Goal: Task Accomplishment & Management: Use online tool/utility

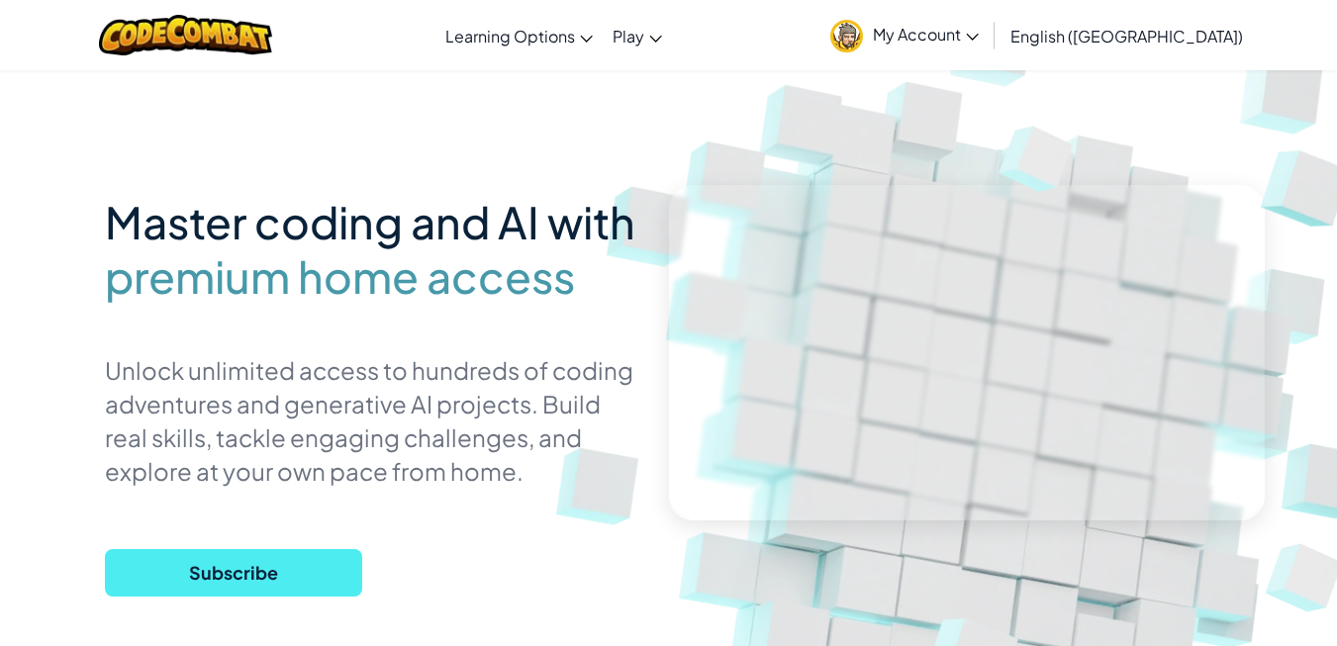
scroll to position [51, 0]
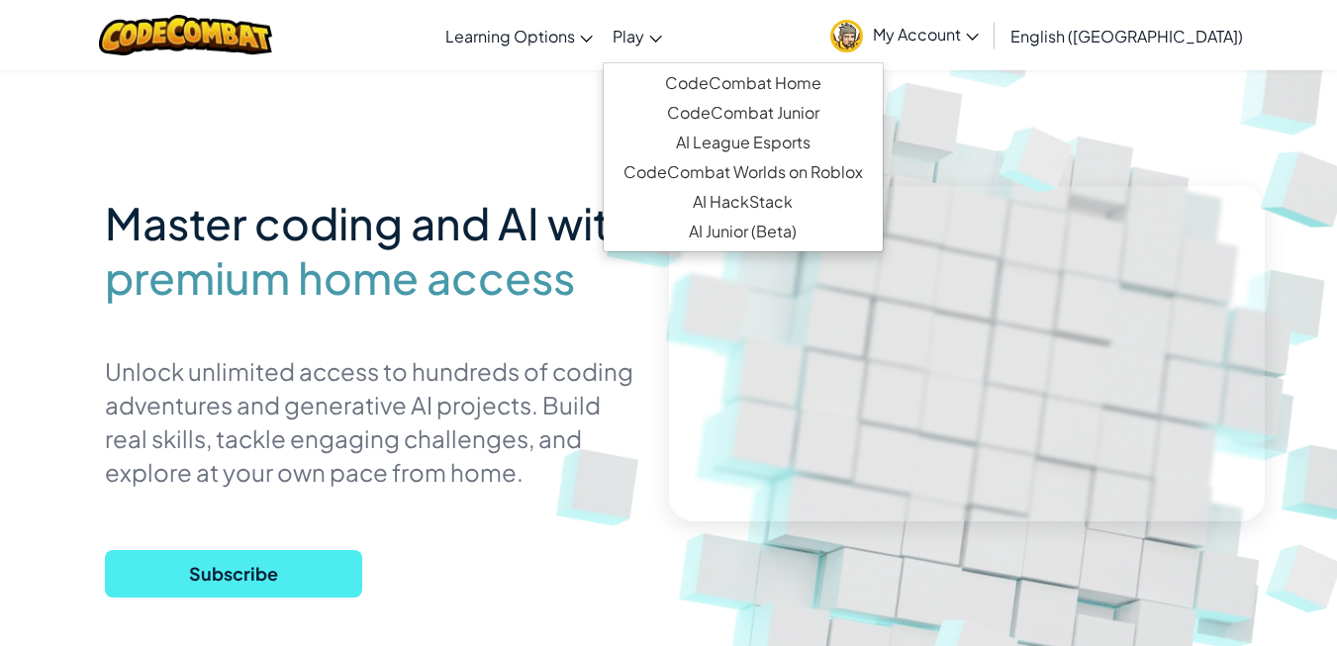
click at [672, 38] on link "Play" at bounding box center [637, 35] width 69 height 53
click at [782, 81] on link "CodeCombat Home" at bounding box center [743, 83] width 279 height 30
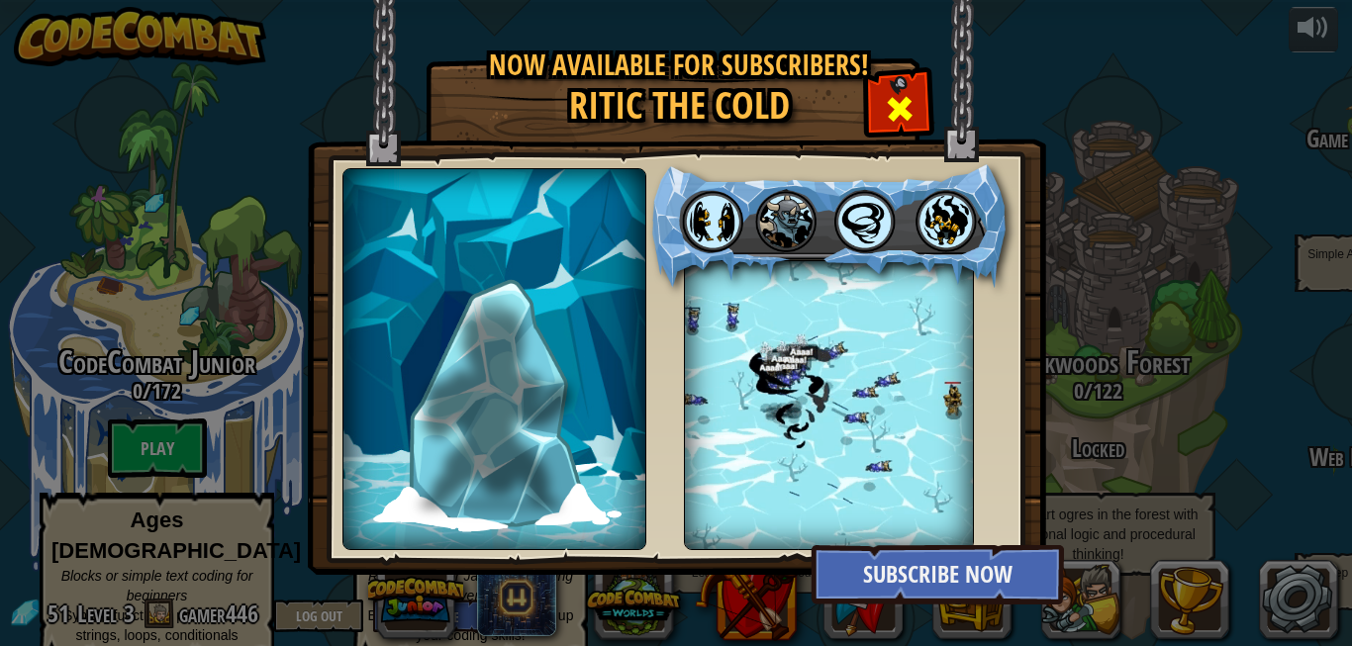
click at [871, 112] on div at bounding box center [899, 106] width 62 height 62
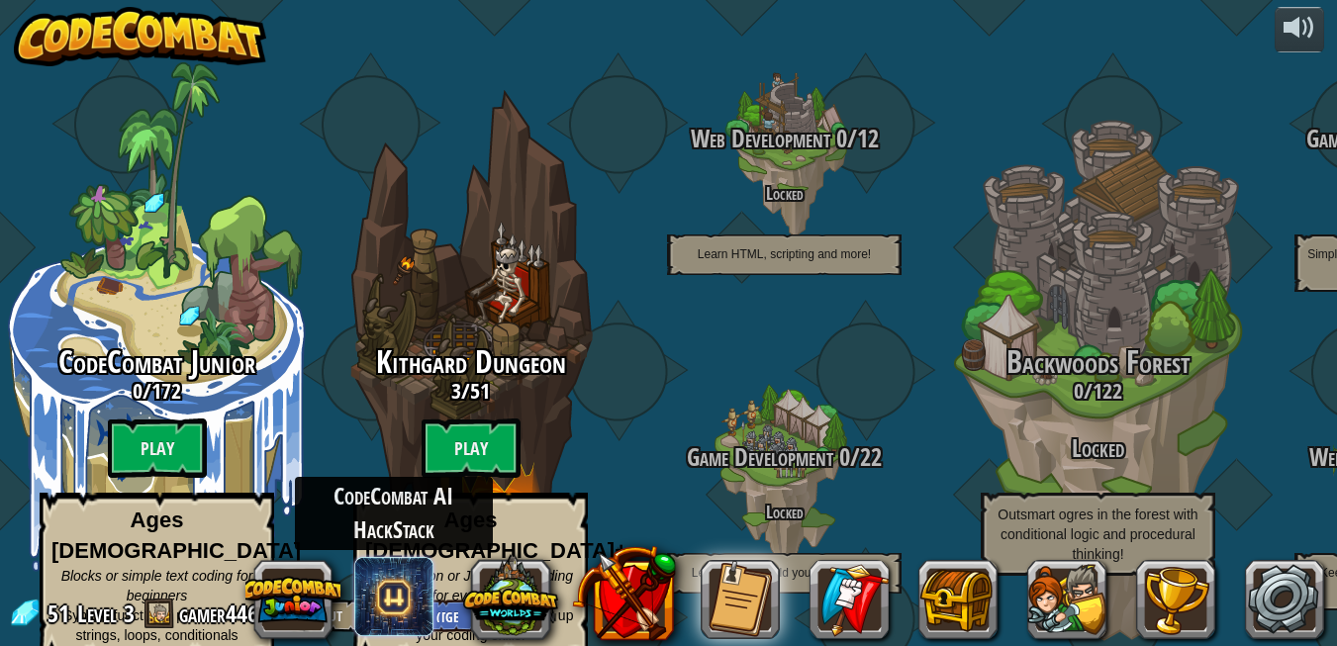
click at [416, 579] on span at bounding box center [393, 596] width 79 height 79
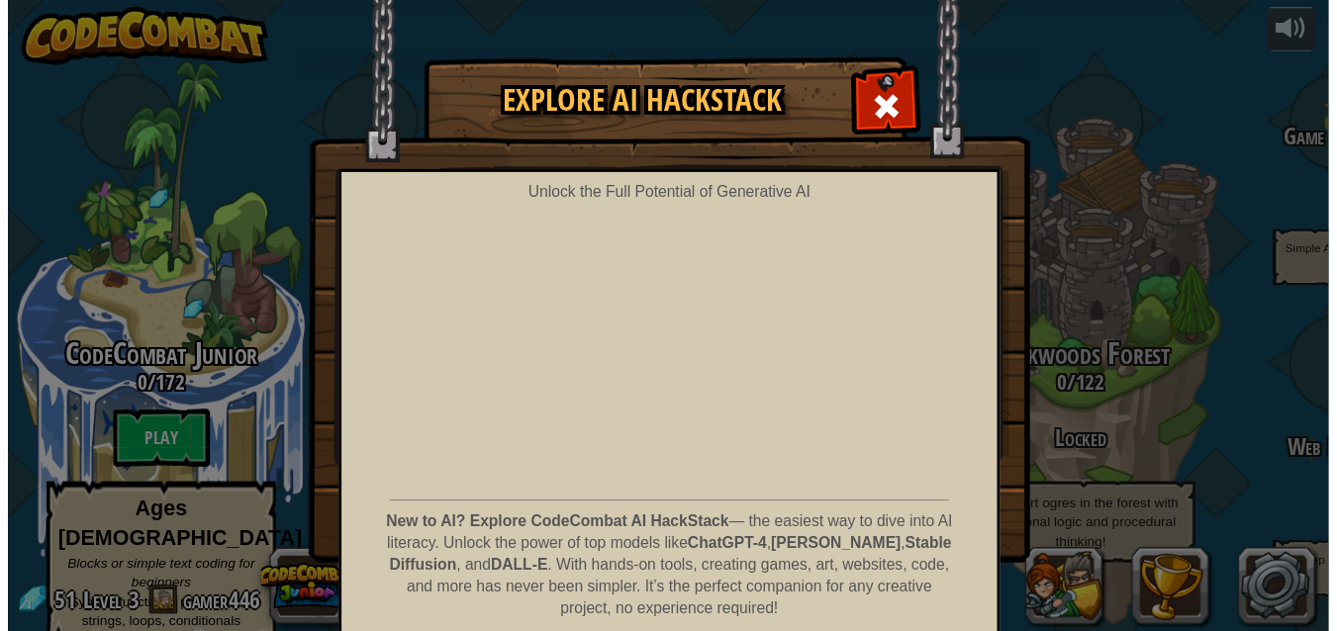
scroll to position [81, 0]
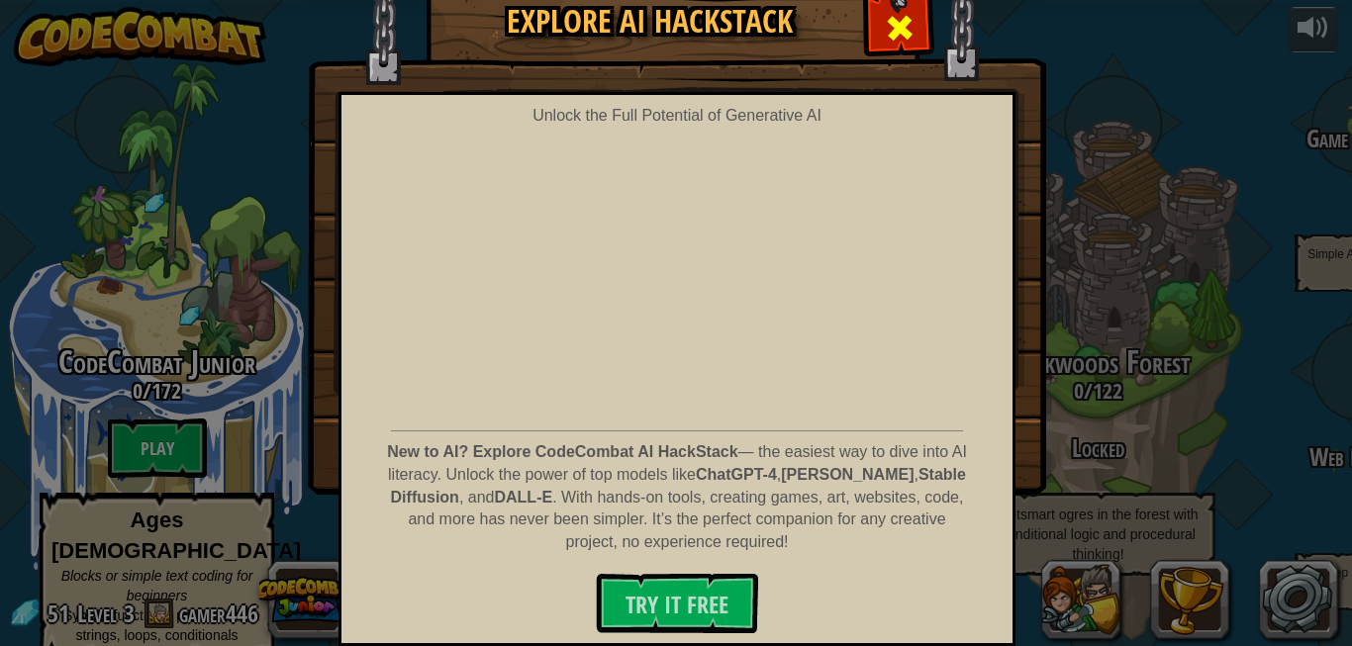
click at [884, 15] on span at bounding box center [900, 28] width 32 height 32
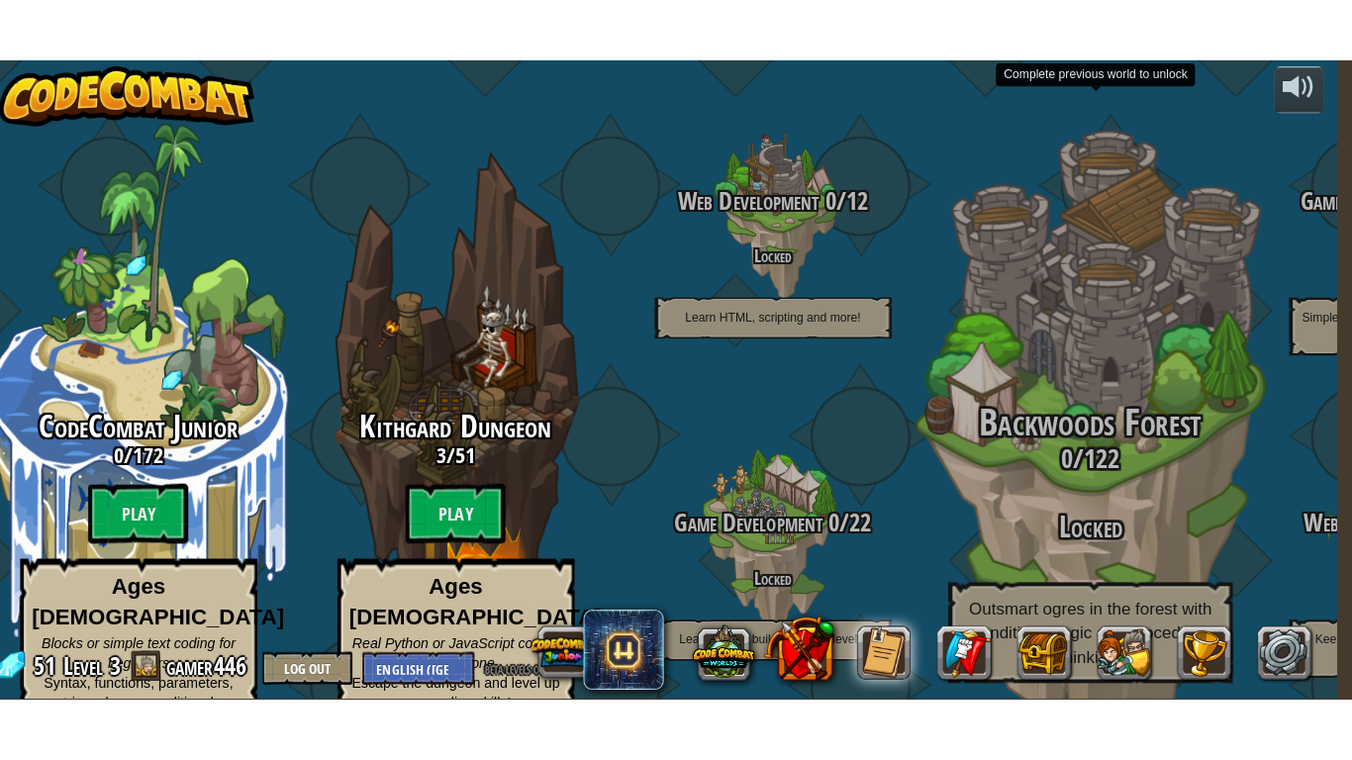
scroll to position [0, 0]
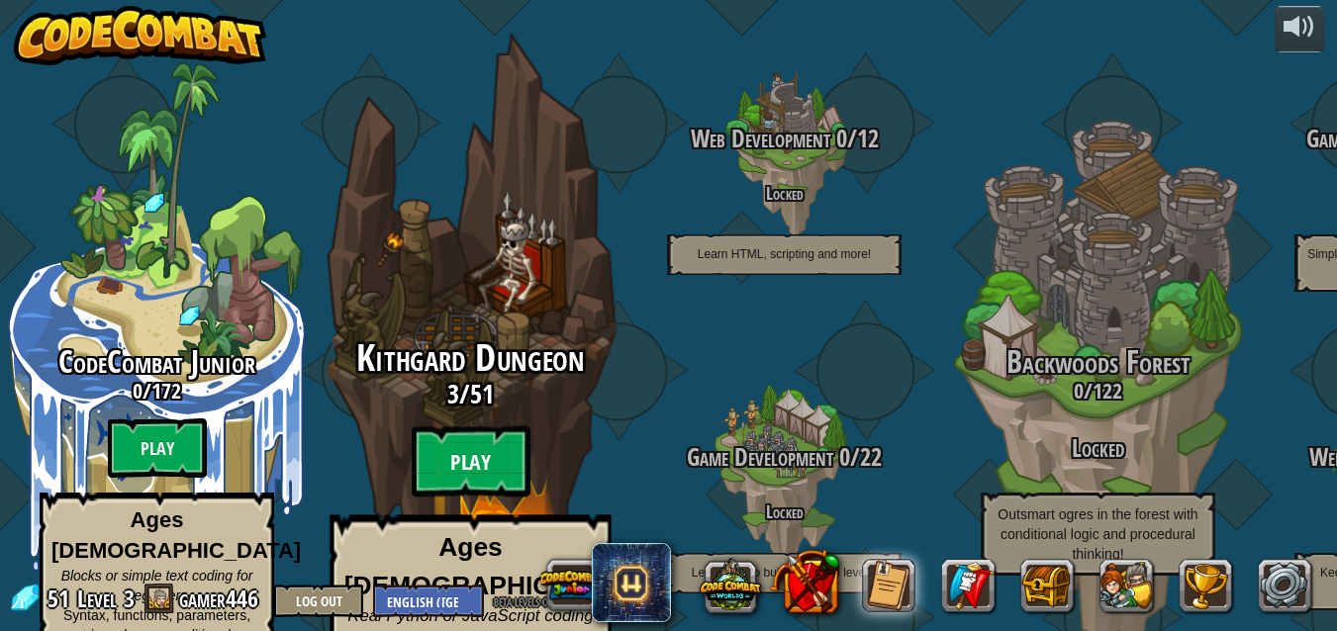
click at [502, 433] on btn "Play" at bounding box center [471, 461] width 119 height 71
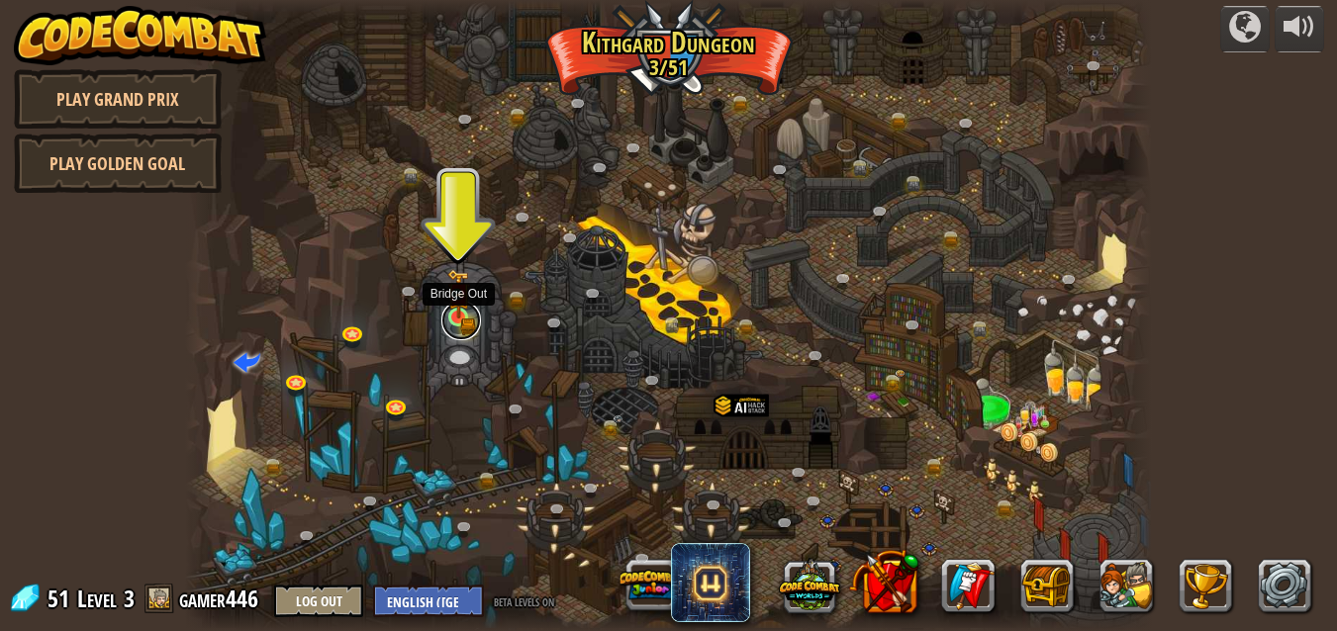
click at [462, 321] on link at bounding box center [461, 321] width 40 height 40
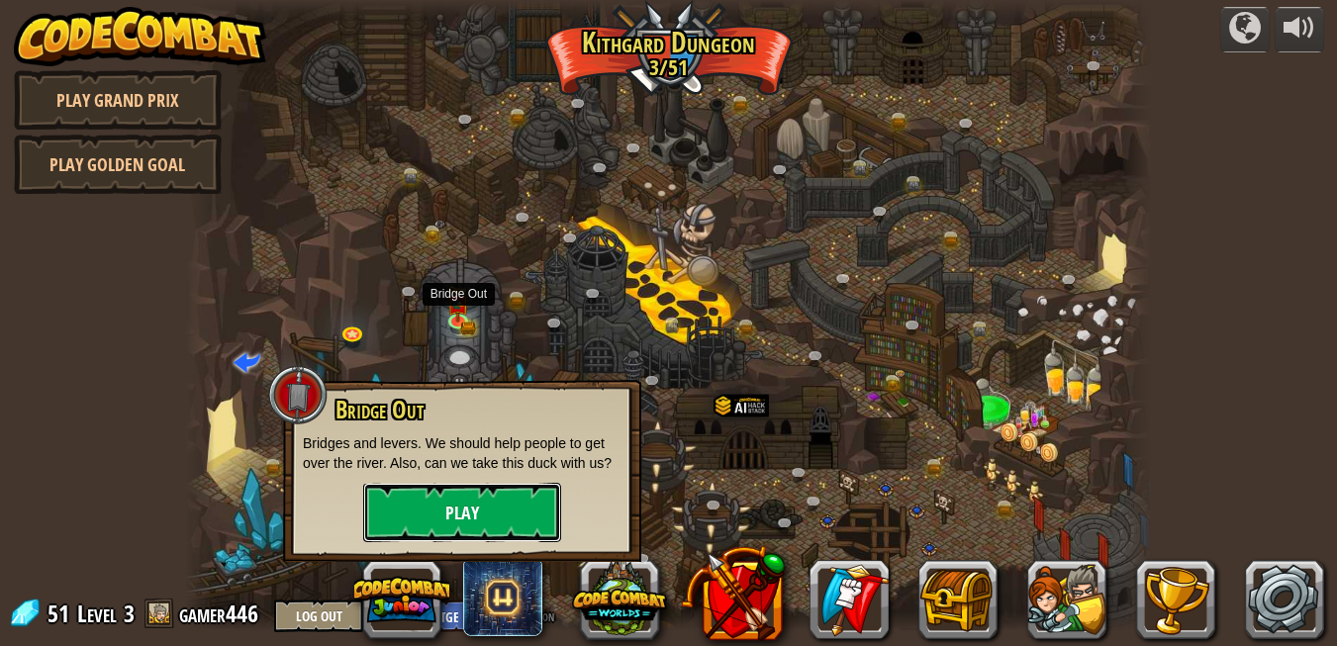
click at [506, 504] on button "Play" at bounding box center [462, 512] width 198 height 59
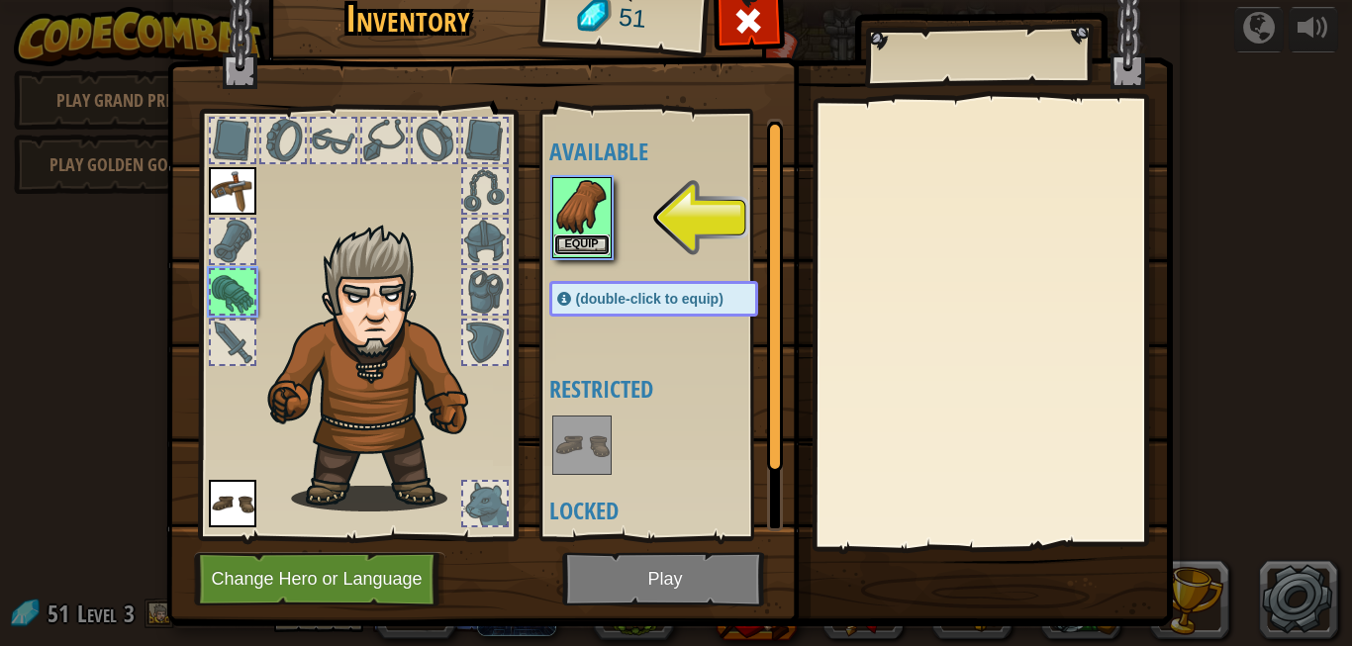
click at [578, 234] on button "Equip" at bounding box center [581, 244] width 55 height 21
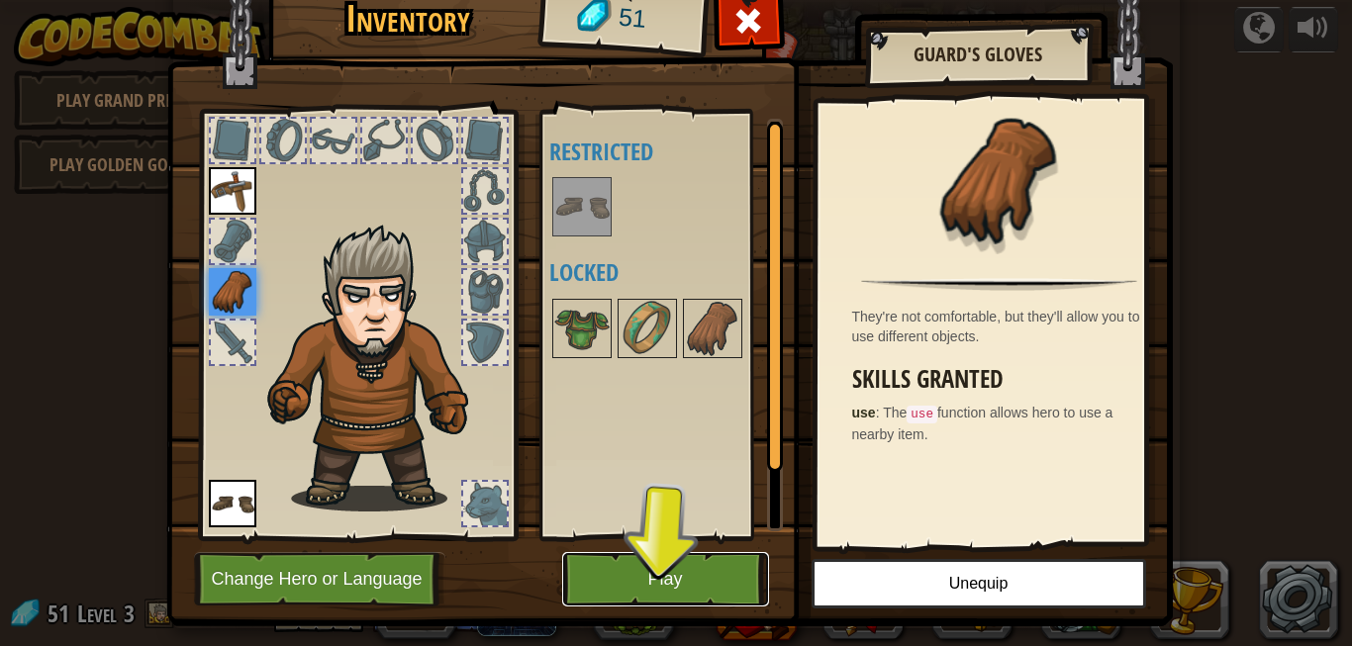
click at [596, 580] on button "Play" at bounding box center [665, 579] width 207 height 54
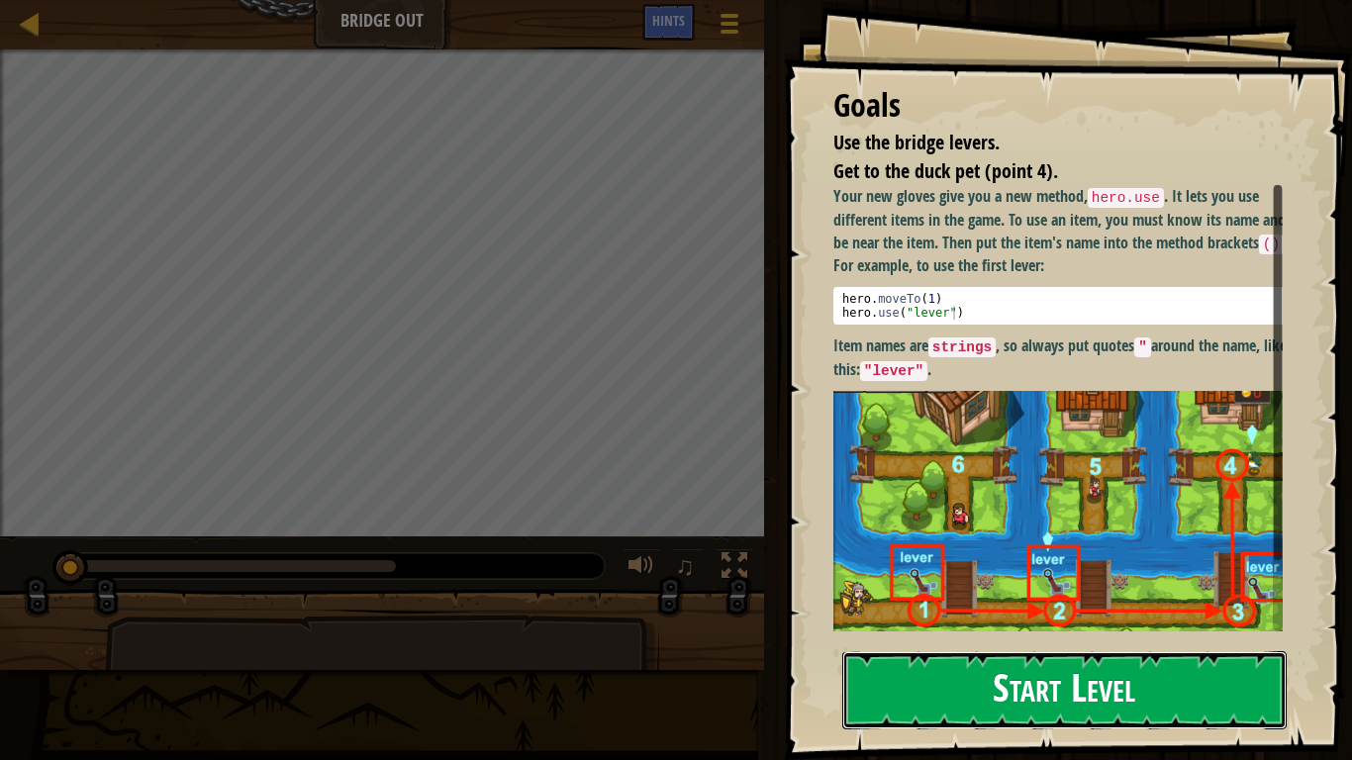
click at [907, 645] on button "Start Level" at bounding box center [1064, 690] width 444 height 78
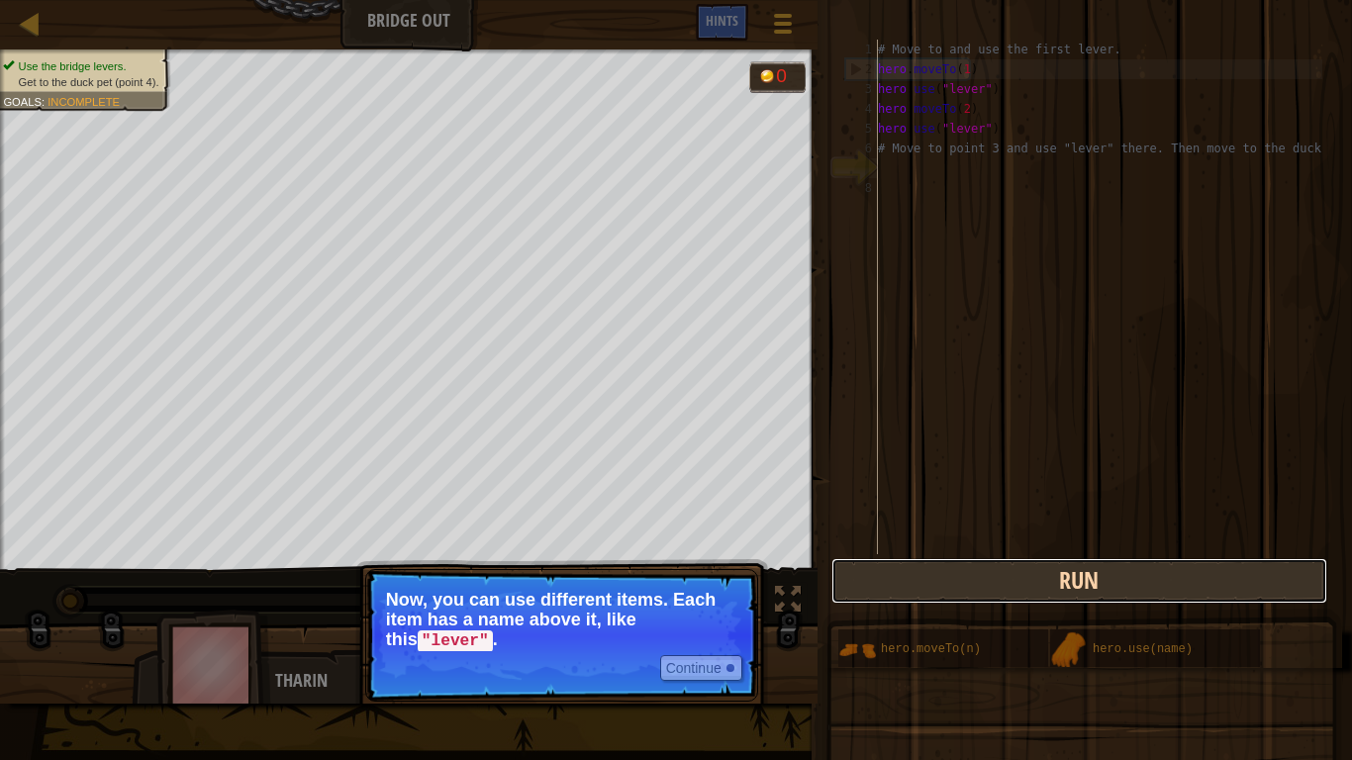
click at [990, 569] on button "Run" at bounding box center [1079, 581] width 496 height 46
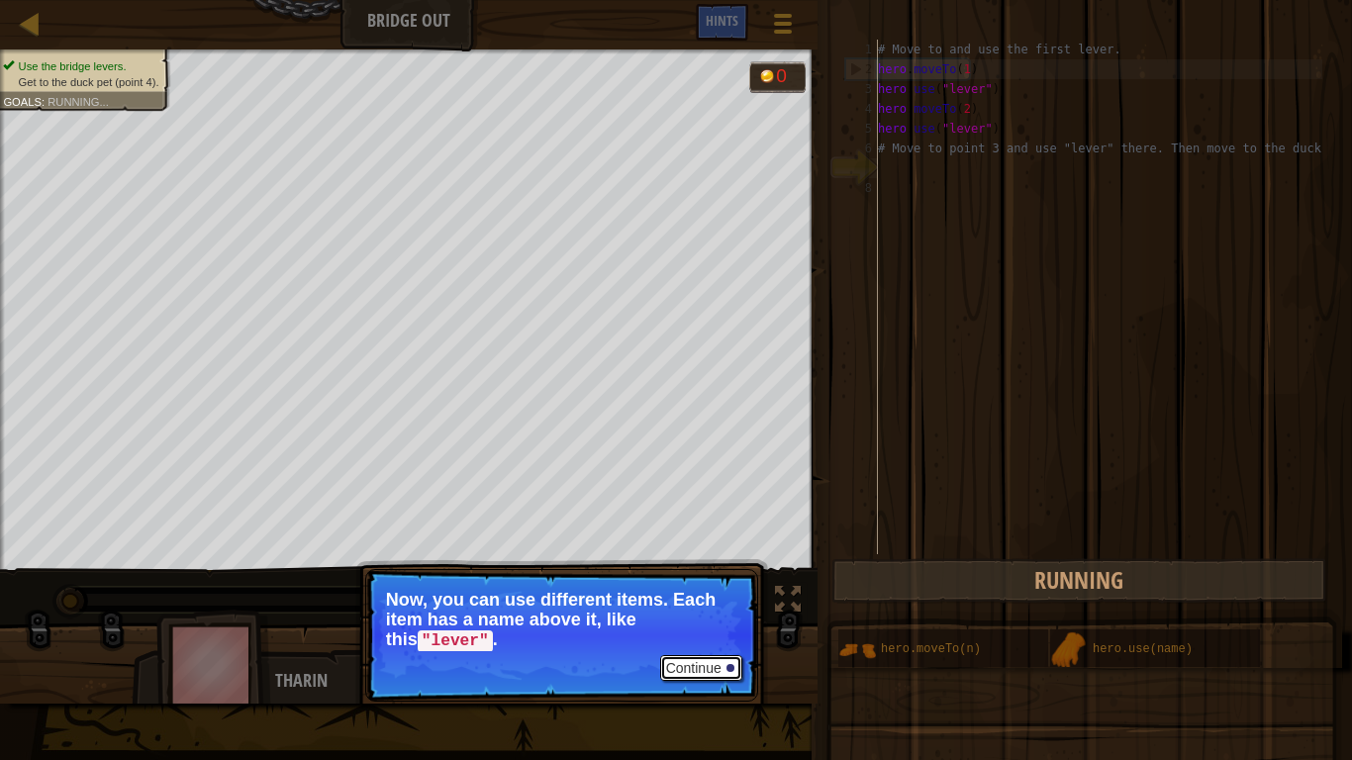
click at [727, 645] on div at bounding box center [730, 668] width 8 height 8
click at [727, 645] on div "Continue Now, you can use different items. Each item has a name above it, like …" at bounding box center [561, 715] width 413 height 293
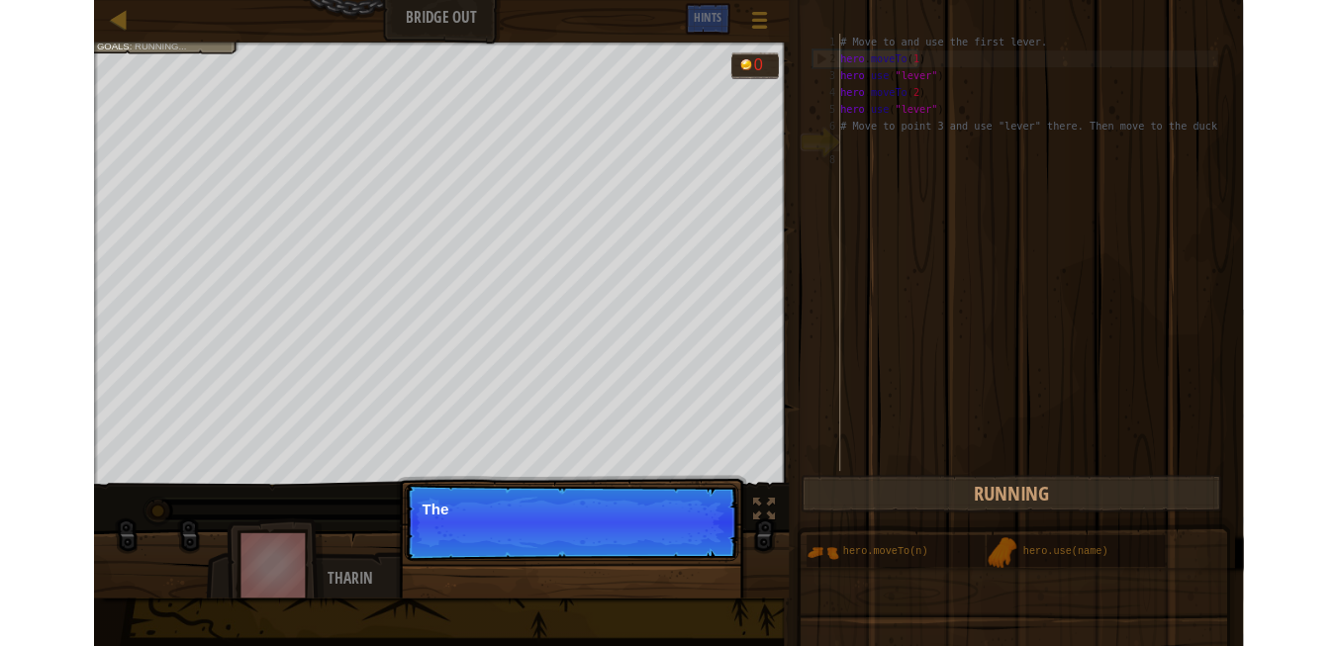
scroll to position [9, 0]
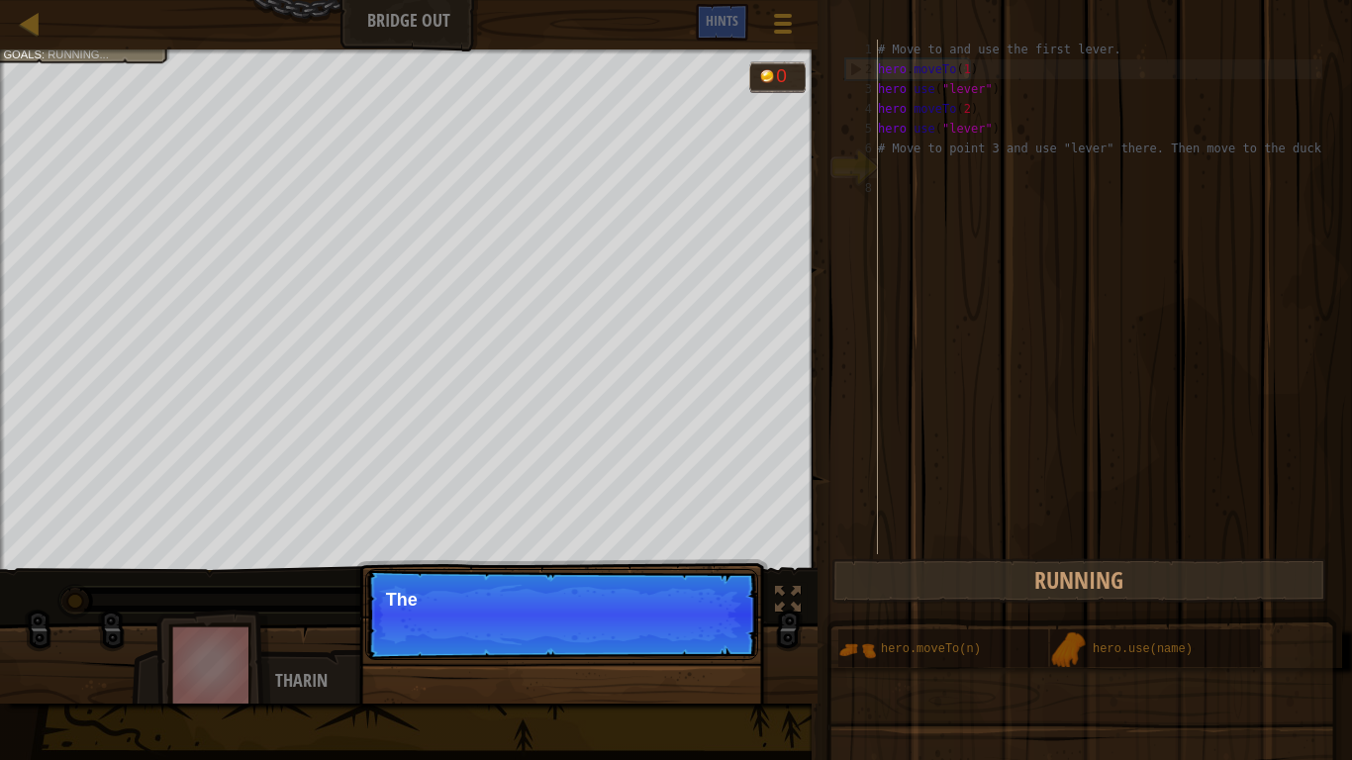
click at [727, 645] on div "Continue The" at bounding box center [561, 715] width 413 height 293
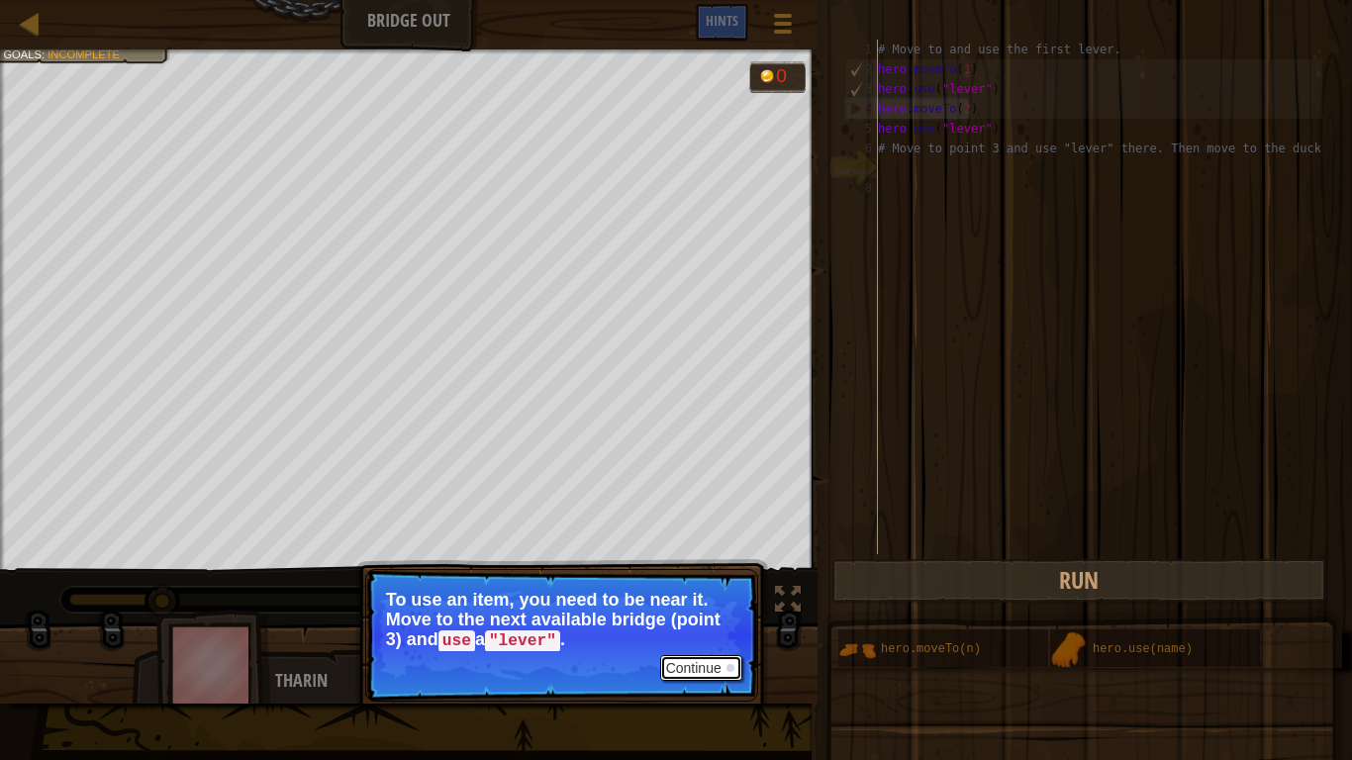
click at [689, 645] on button "Continue" at bounding box center [701, 668] width 82 height 26
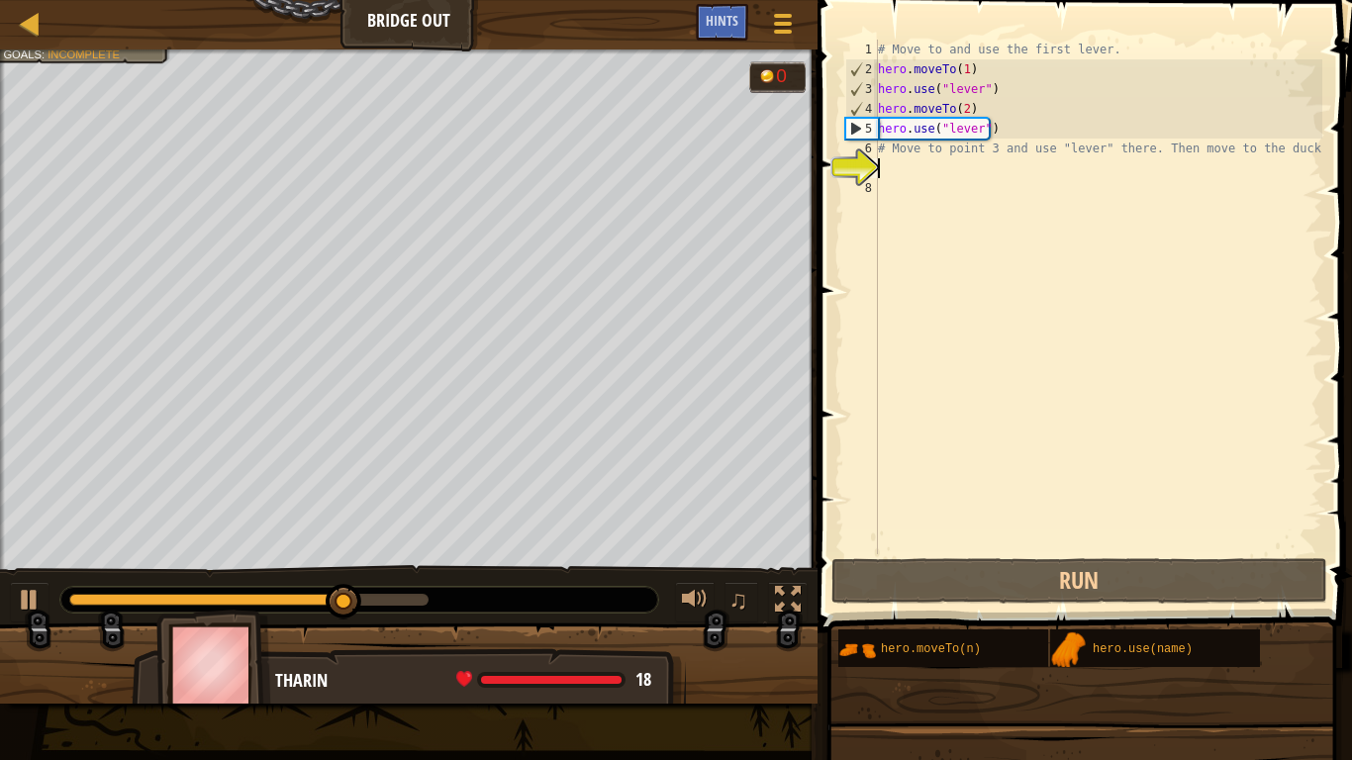
click at [917, 172] on div "# Move to and use the first lever. hero . moveTo ( 1 ) hero . use ( "lever" ) h…" at bounding box center [1098, 317] width 448 height 554
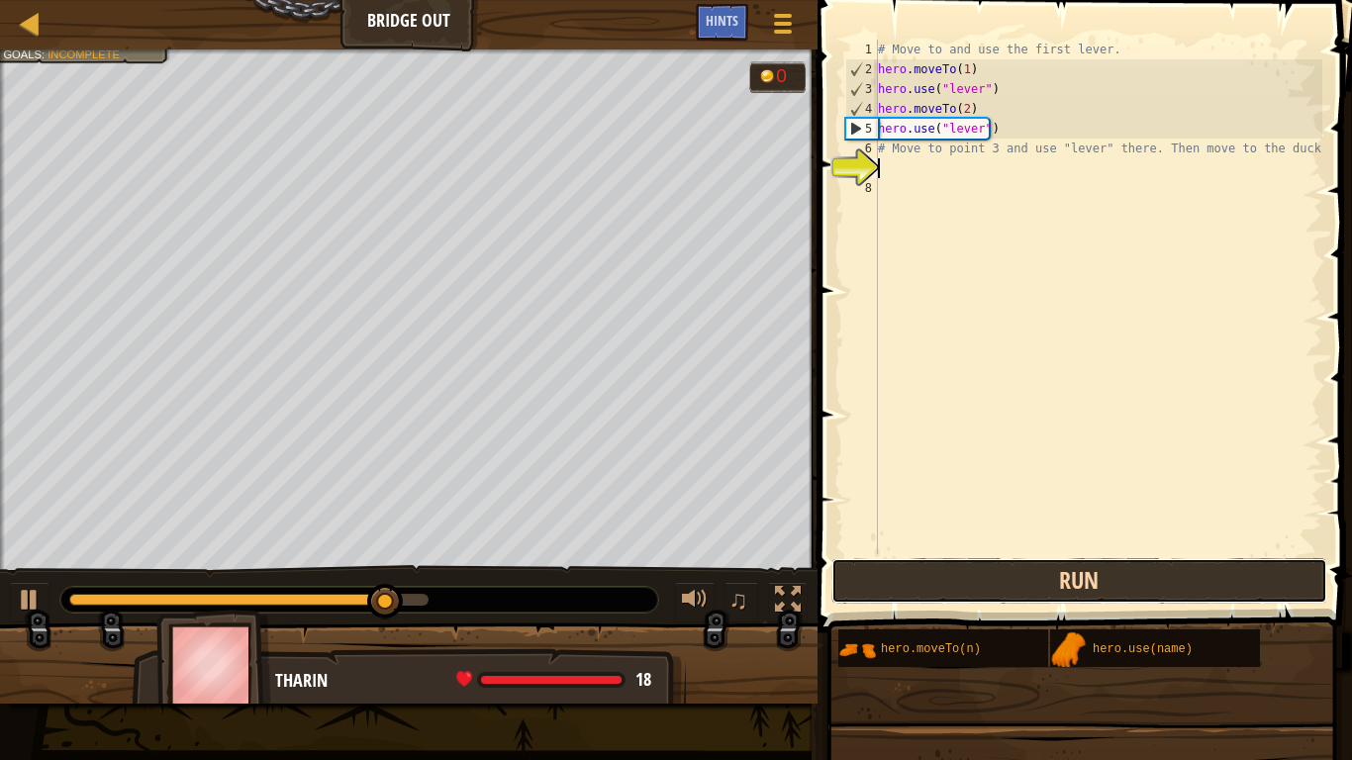
click at [1031, 581] on button "Run" at bounding box center [1079, 581] width 496 height 46
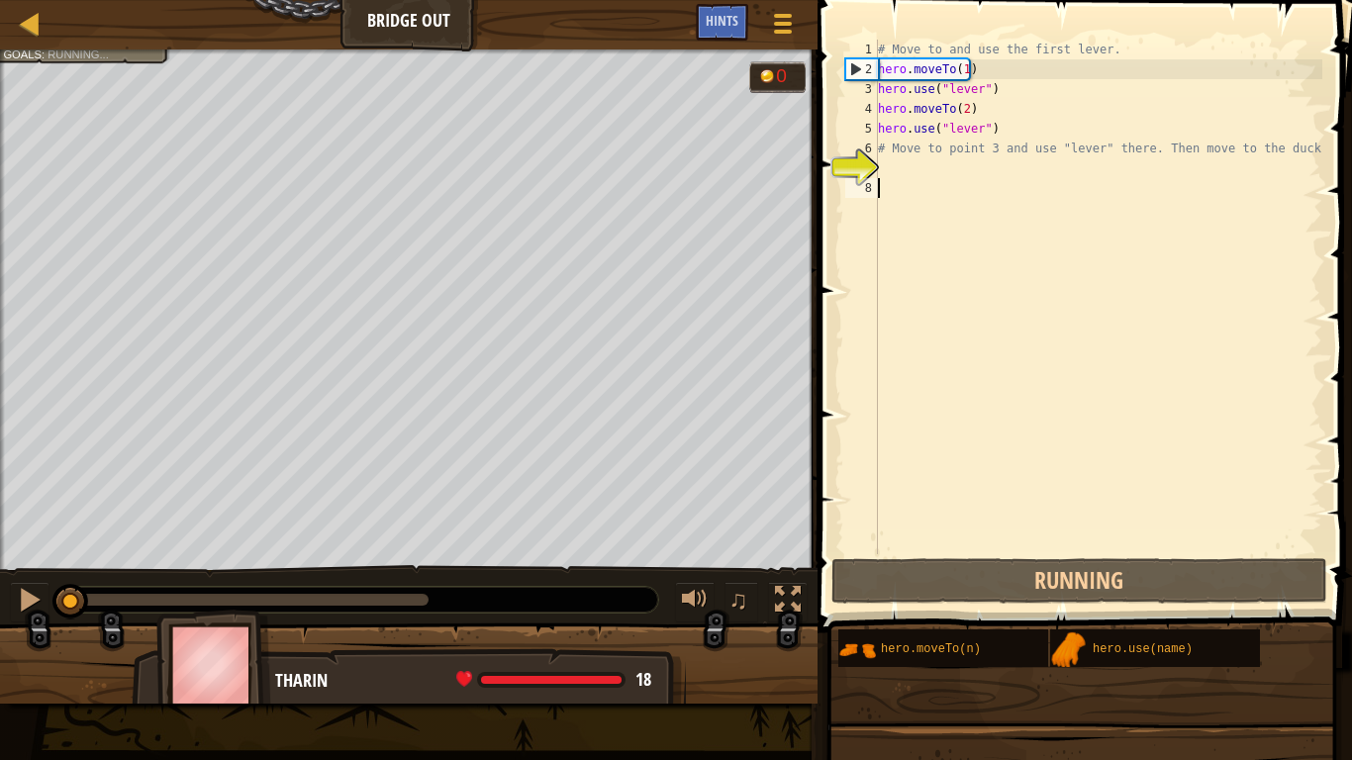
click at [949, 185] on div "# Move to and use the first lever. hero . moveTo ( 1 ) hero . use ( "lever" ) h…" at bounding box center [1098, 317] width 448 height 554
click at [944, 176] on div "# Move to and use the first lever. hero . moveTo ( 1 ) hero . use ( "lever" ) h…" at bounding box center [1098, 317] width 448 height 554
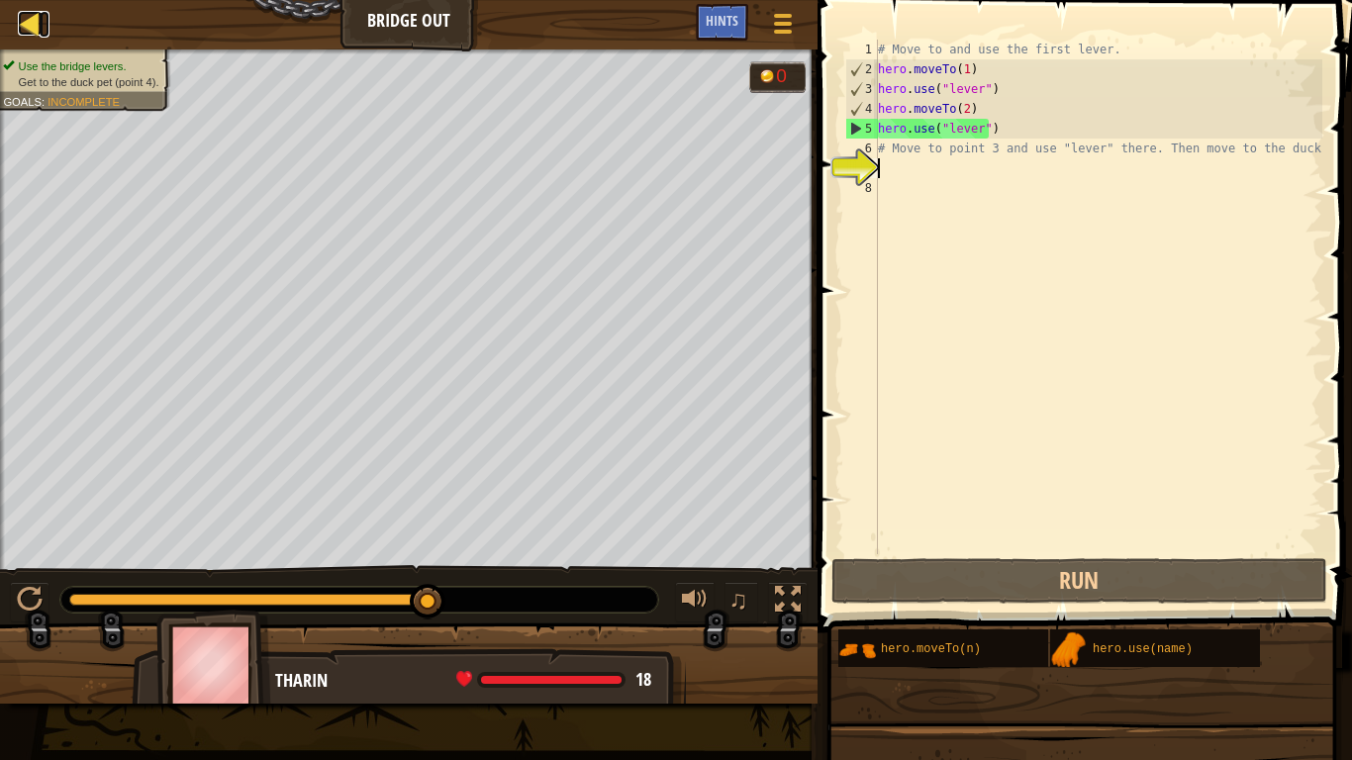
click at [27, 23] on div at bounding box center [30, 23] width 25 height 25
